Goal: Check status: Check status

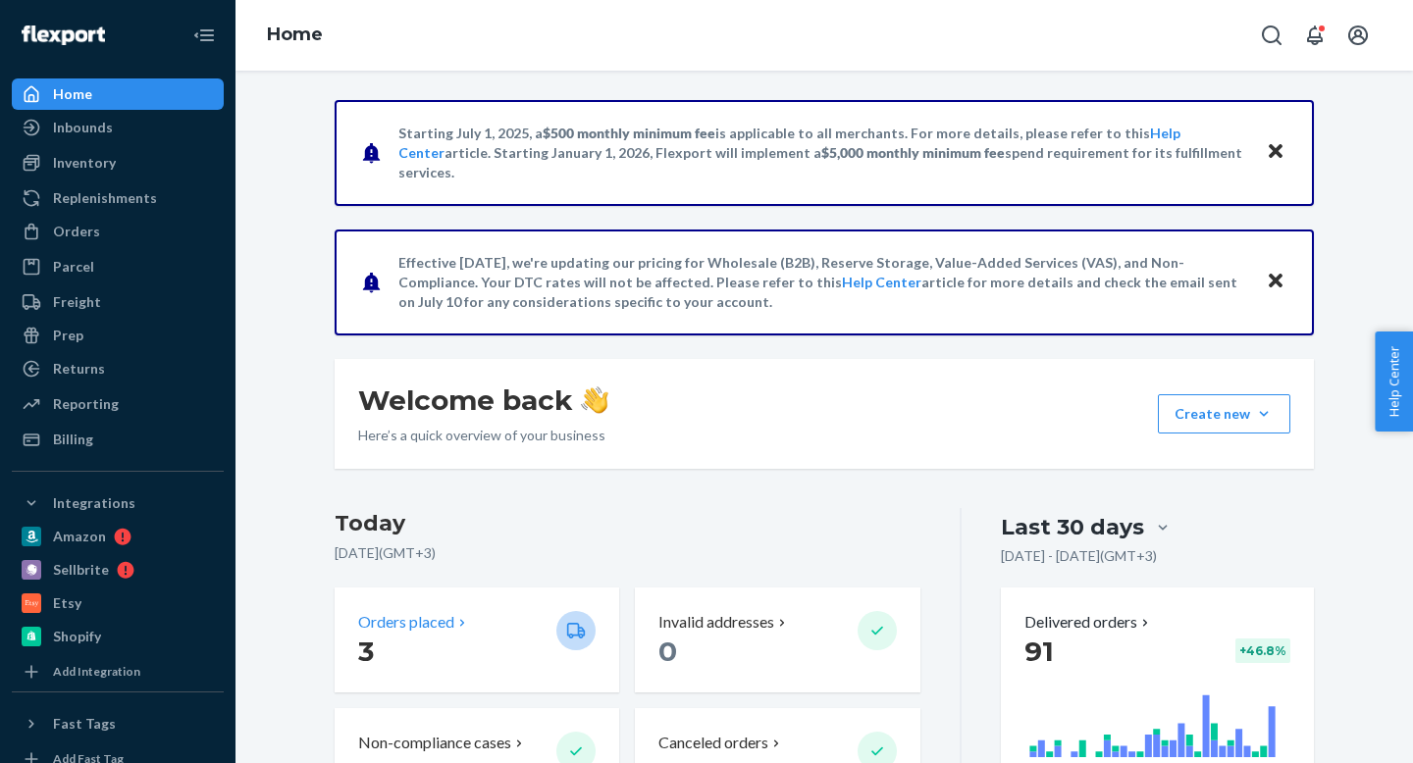
click at [384, 620] on p "Orders placed" at bounding box center [406, 622] width 96 height 23
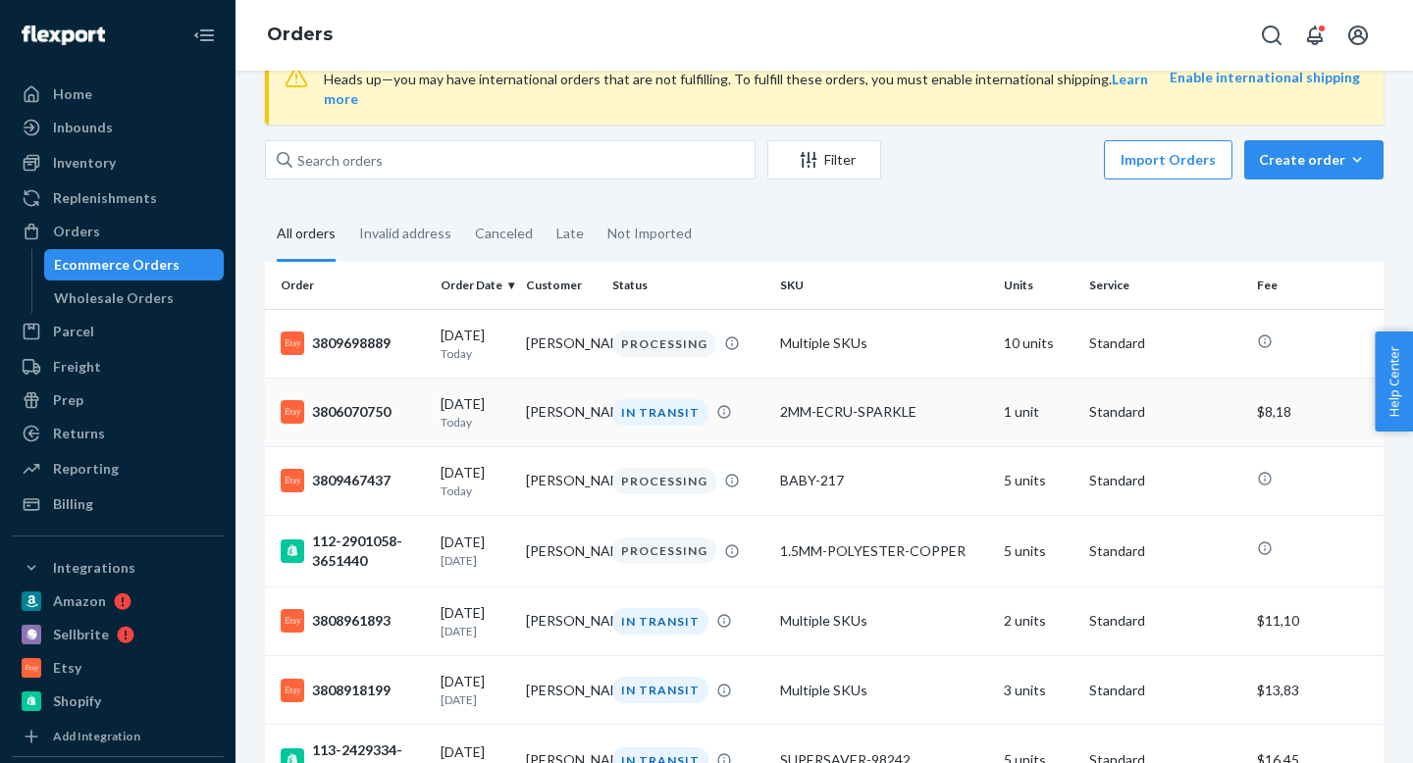
scroll to position [94, 0]
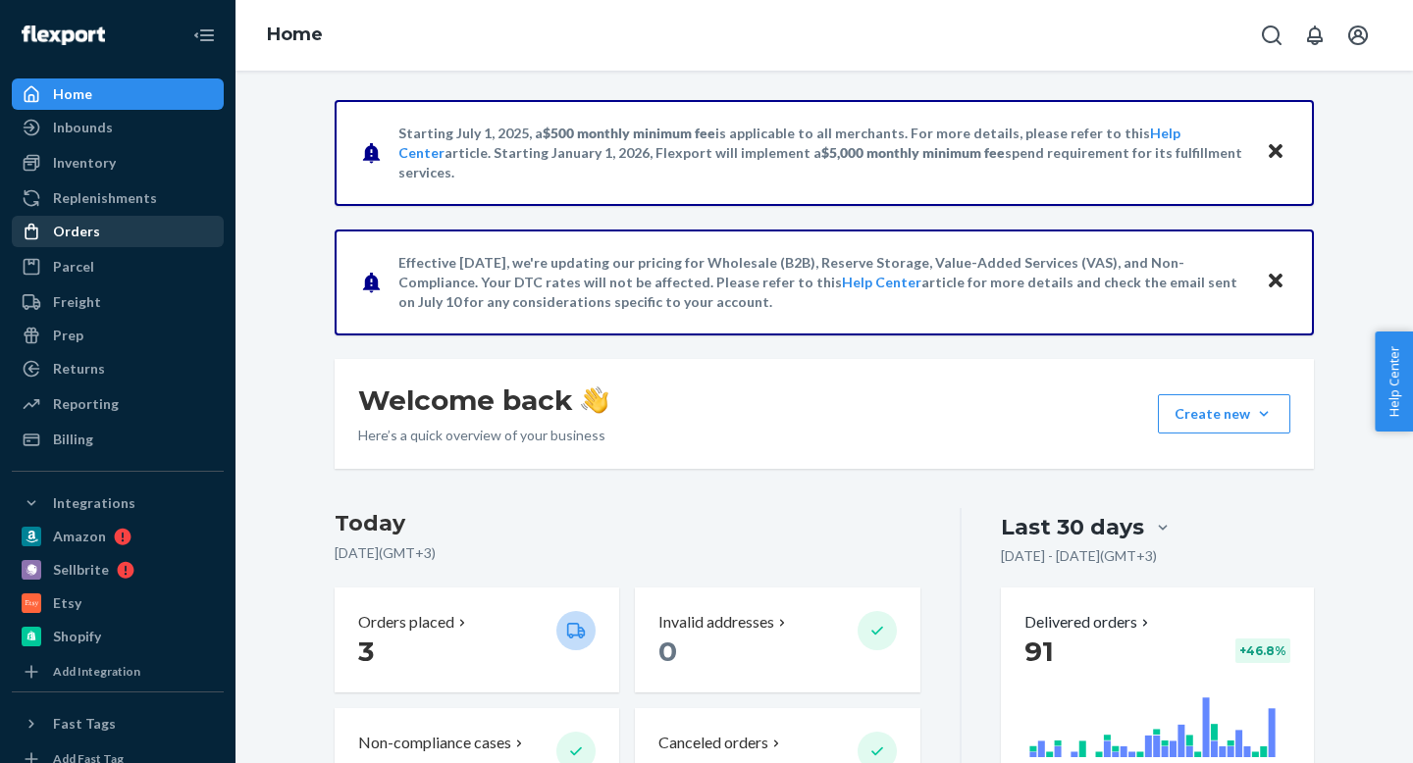
click at [83, 240] on div "Orders" at bounding box center [76, 232] width 47 height 20
